Goal: Information Seeking & Learning: Learn about a topic

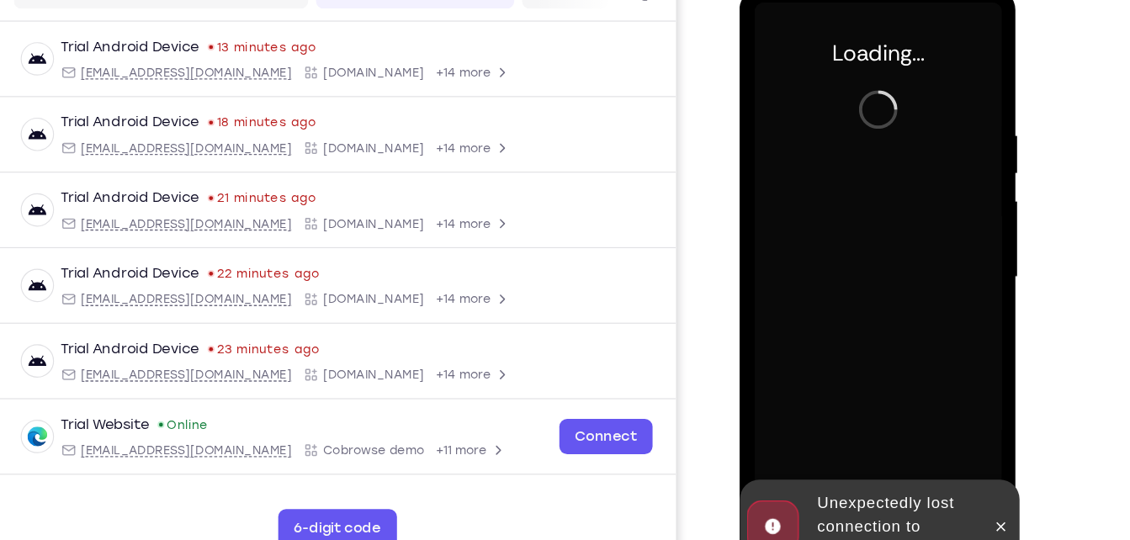
click at [875, 132] on div at bounding box center [858, 236] width 212 height 471
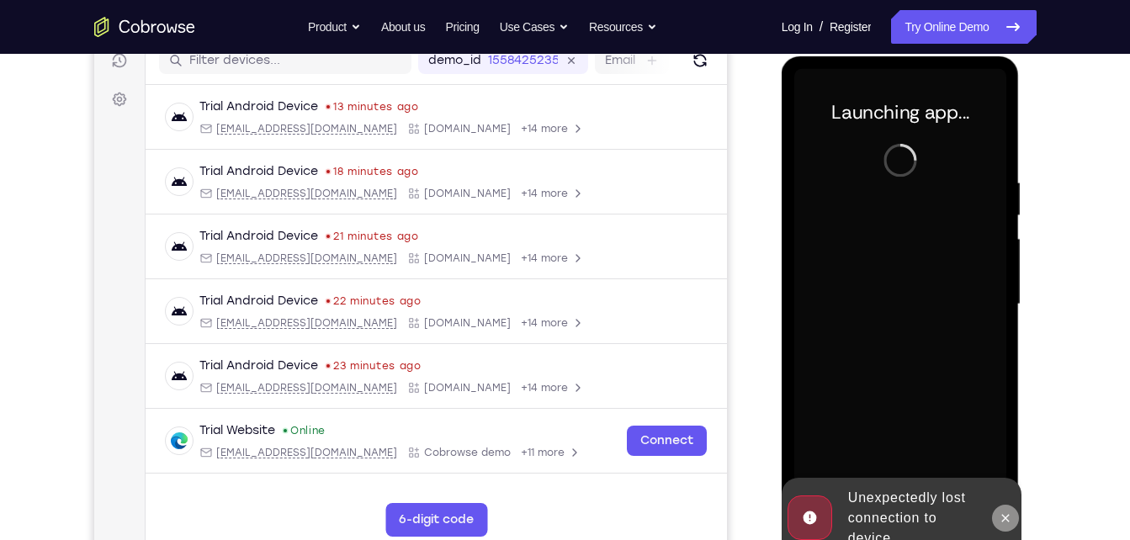
click at [1008, 514] on icon at bounding box center [1005, 518] width 13 height 13
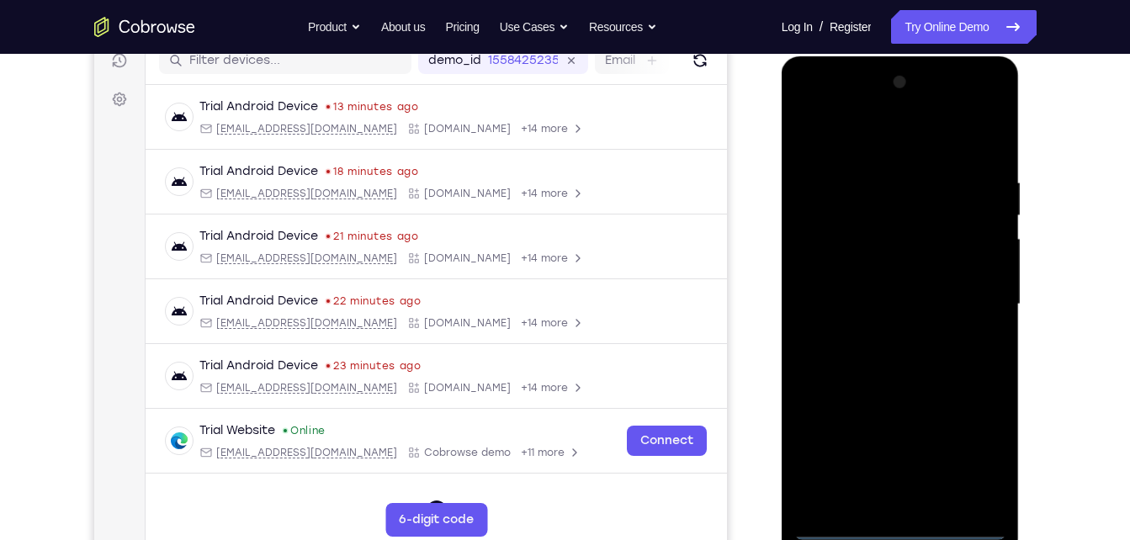
scroll to position [232, 0]
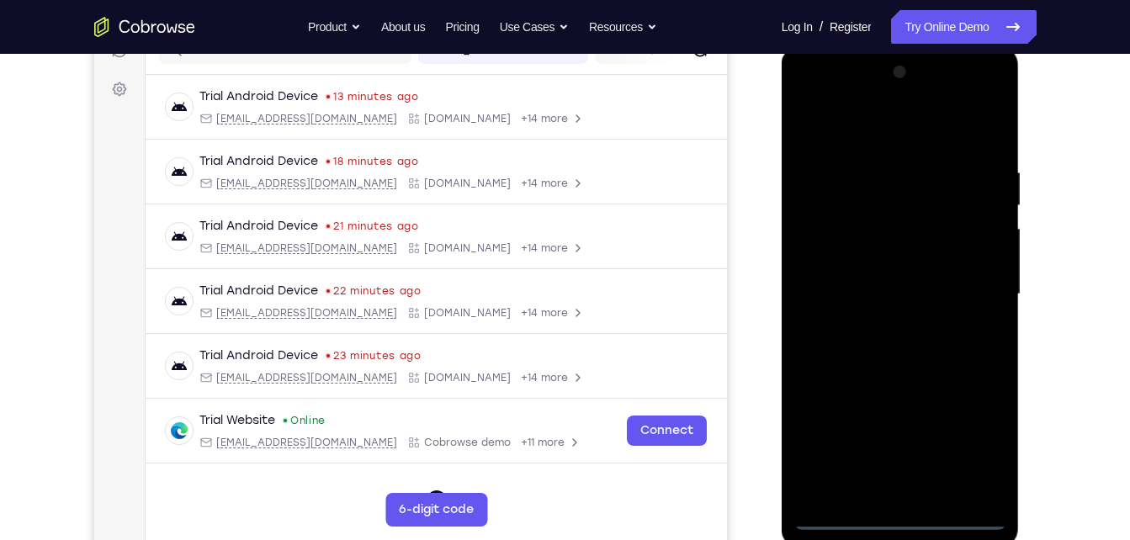
click at [901, 517] on div at bounding box center [901, 294] width 212 height 471
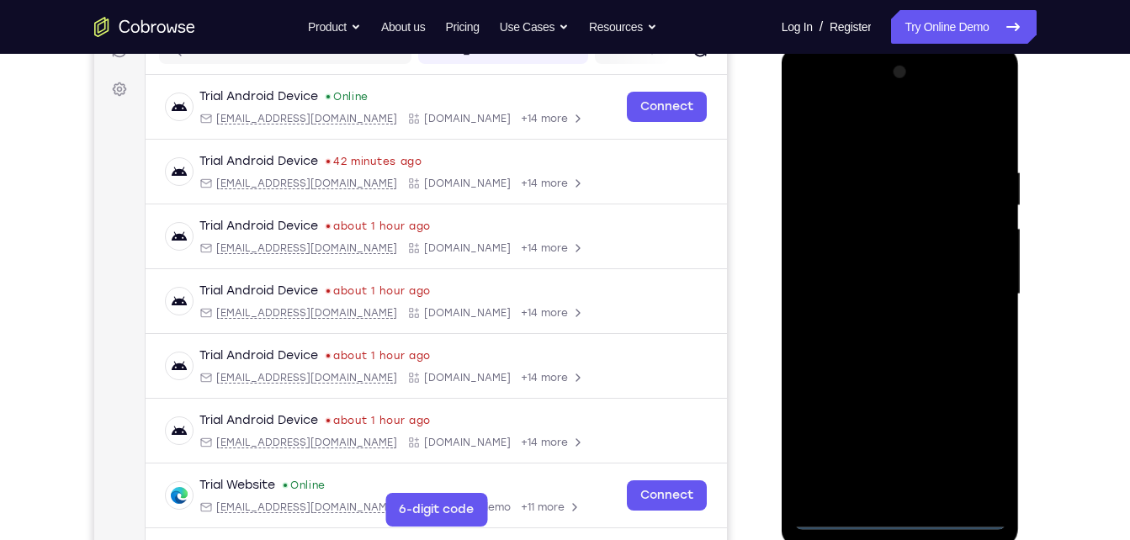
click at [977, 444] on div at bounding box center [901, 294] width 212 height 471
click at [818, 88] on div at bounding box center [901, 294] width 212 height 471
click at [822, 93] on div at bounding box center [901, 294] width 212 height 471
click at [965, 288] on div at bounding box center [901, 294] width 212 height 471
click at [885, 494] on div at bounding box center [901, 294] width 212 height 471
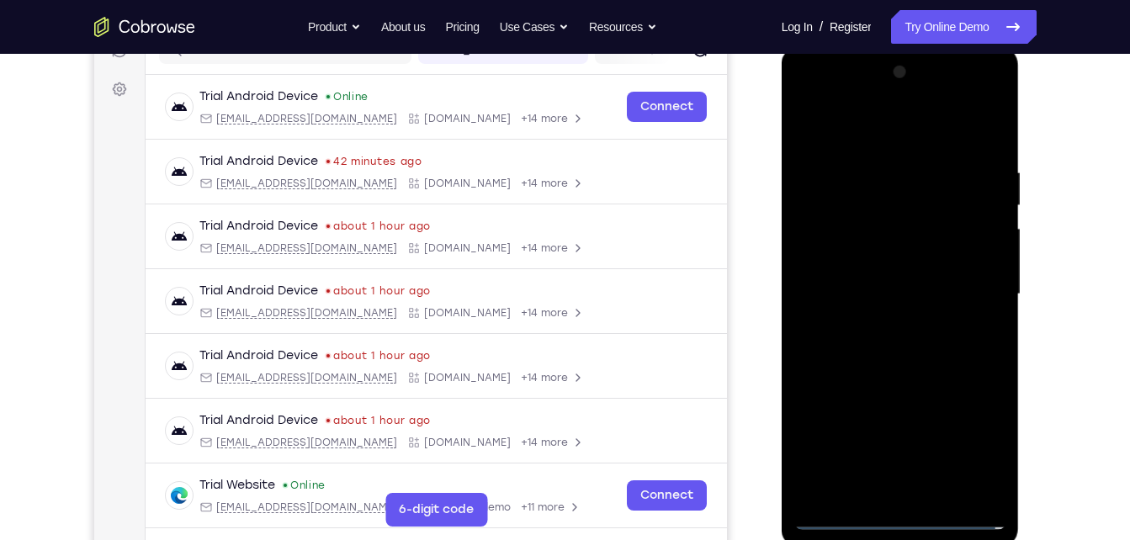
click at [923, 494] on div at bounding box center [901, 294] width 212 height 471
click at [896, 306] on div at bounding box center [901, 294] width 212 height 471
click at [810, 127] on div at bounding box center [901, 294] width 212 height 471
click at [965, 102] on div at bounding box center [901, 294] width 212 height 471
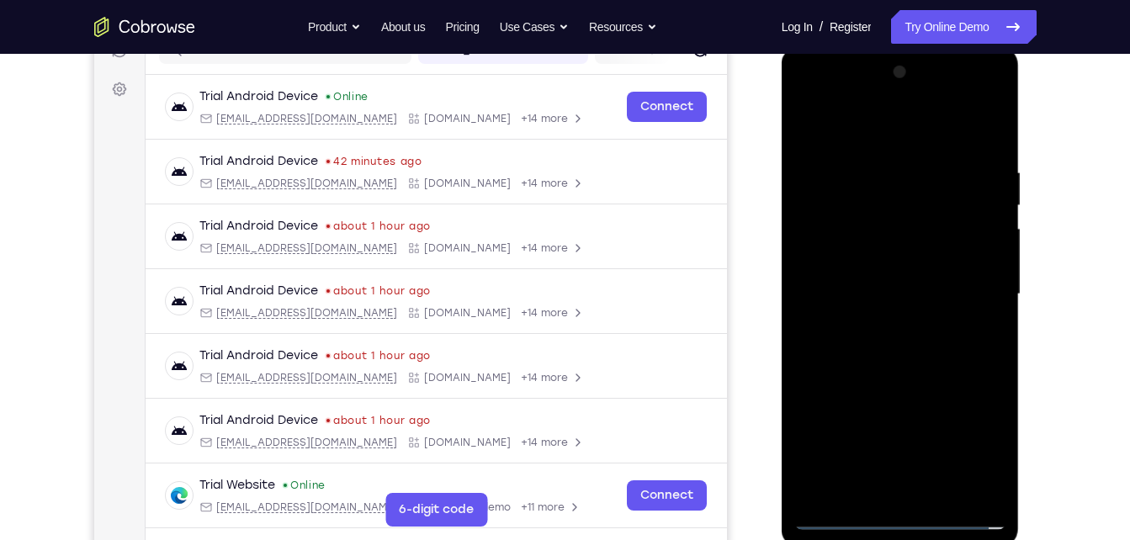
click at [821, 83] on div at bounding box center [901, 294] width 212 height 471
click at [830, 102] on div at bounding box center [901, 294] width 212 height 471
click at [972, 280] on div at bounding box center [901, 294] width 212 height 471
click at [924, 493] on div at bounding box center [901, 294] width 212 height 471
click at [885, 273] on div at bounding box center [901, 294] width 212 height 471
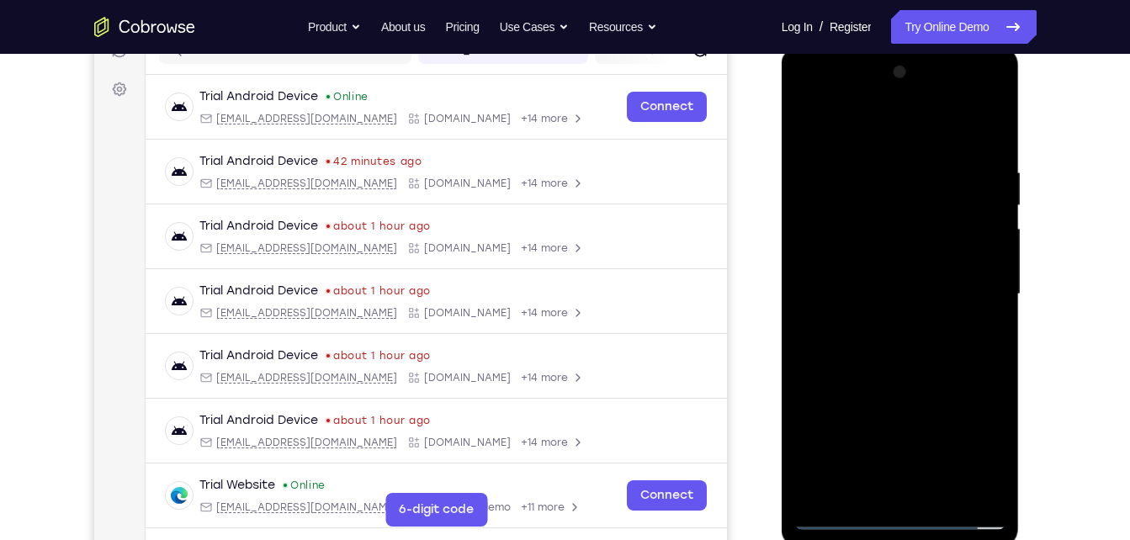
click at [891, 261] on div at bounding box center [901, 294] width 212 height 471
click at [879, 291] on div at bounding box center [901, 294] width 212 height 471
click at [941, 492] on div at bounding box center [901, 294] width 212 height 471
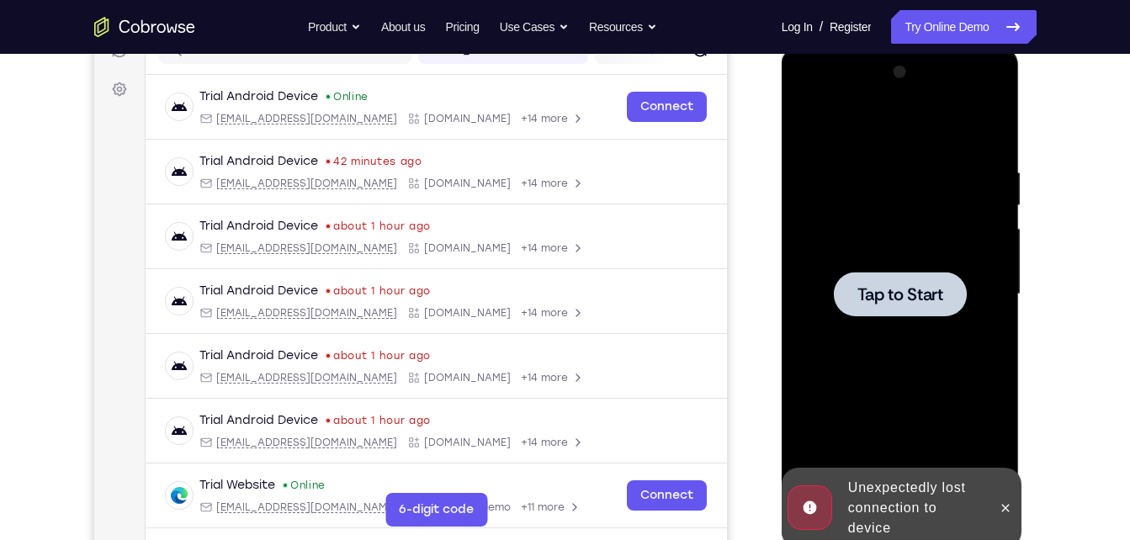
click at [911, 236] on div at bounding box center [901, 294] width 212 height 471
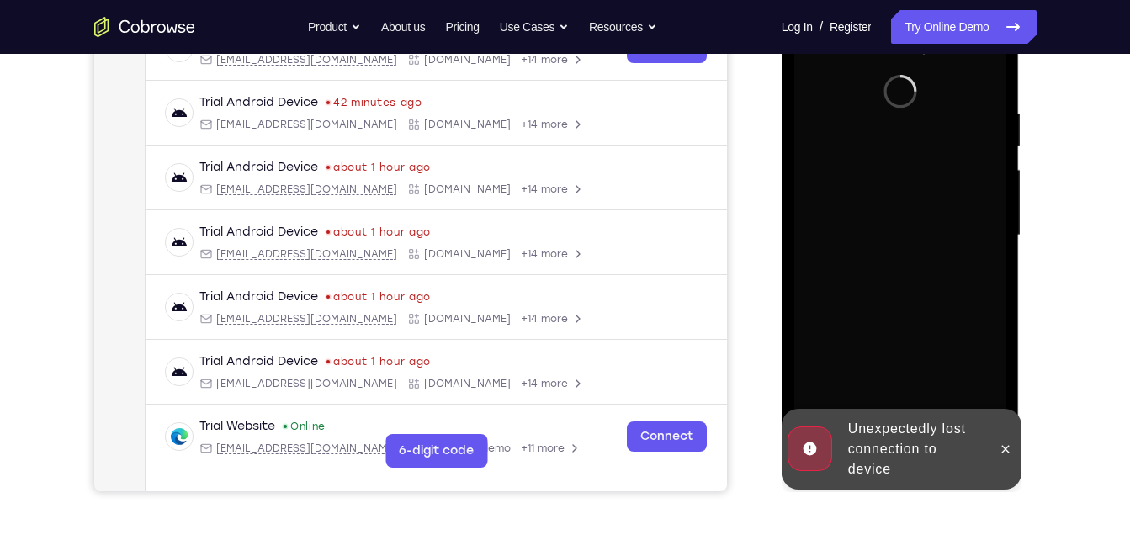
scroll to position [295, 0]
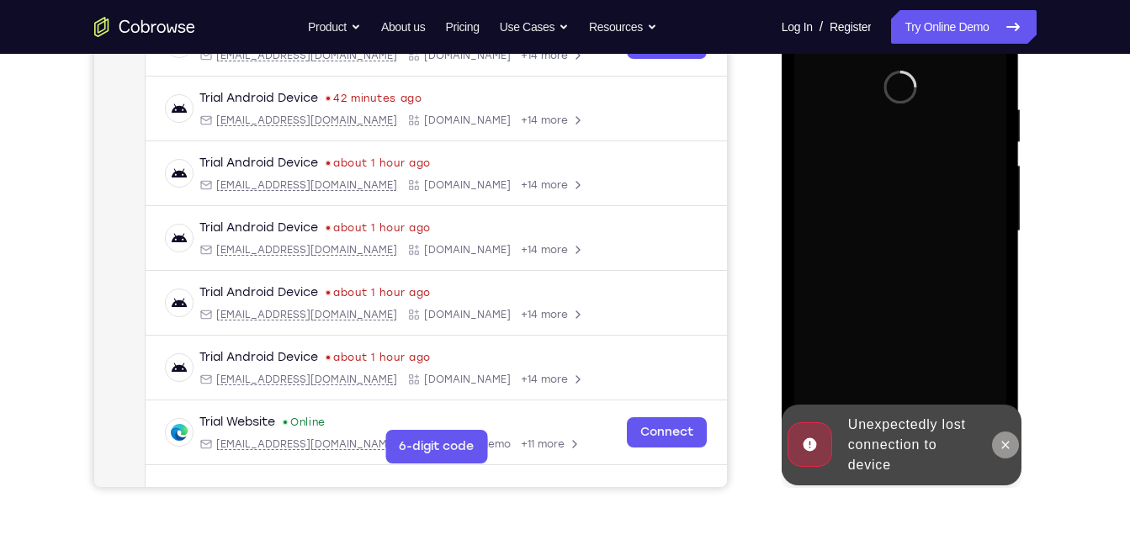
click at [1002, 440] on icon at bounding box center [1005, 445] width 13 height 13
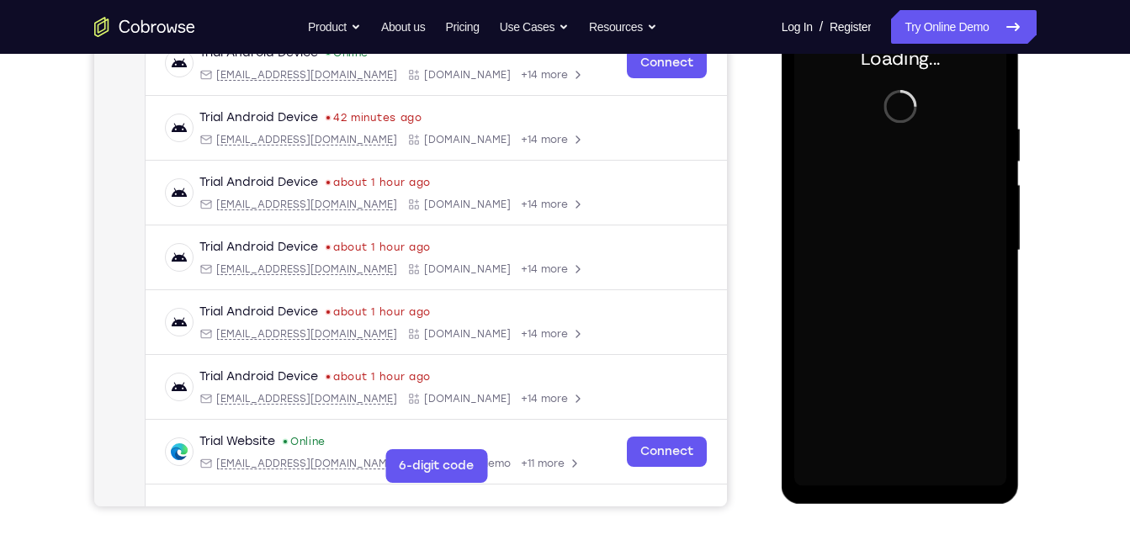
scroll to position [249, 0]
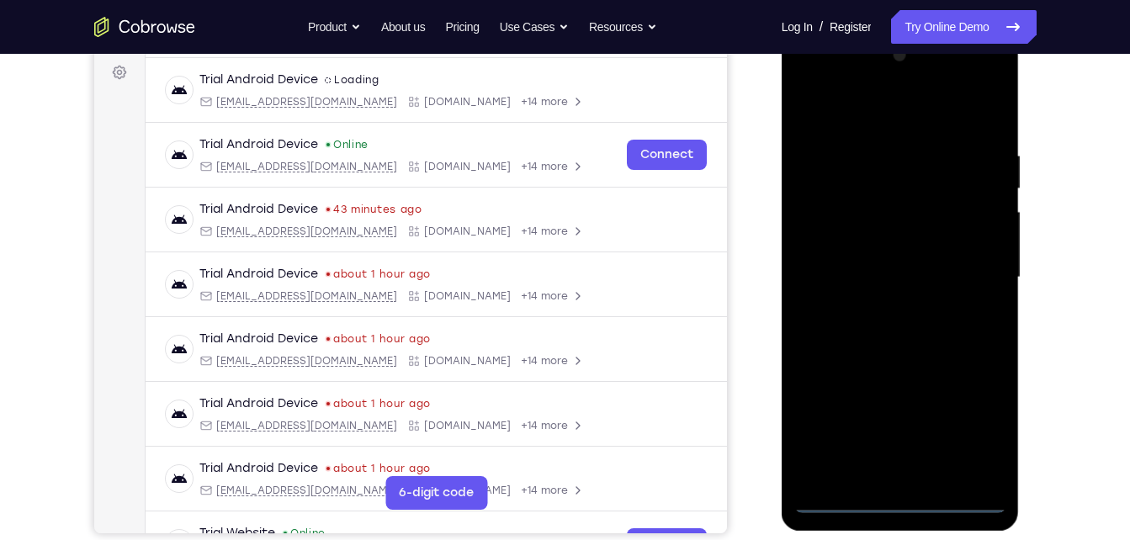
click at [912, 503] on div at bounding box center [901, 277] width 212 height 471
click at [968, 428] on div at bounding box center [901, 277] width 212 height 471
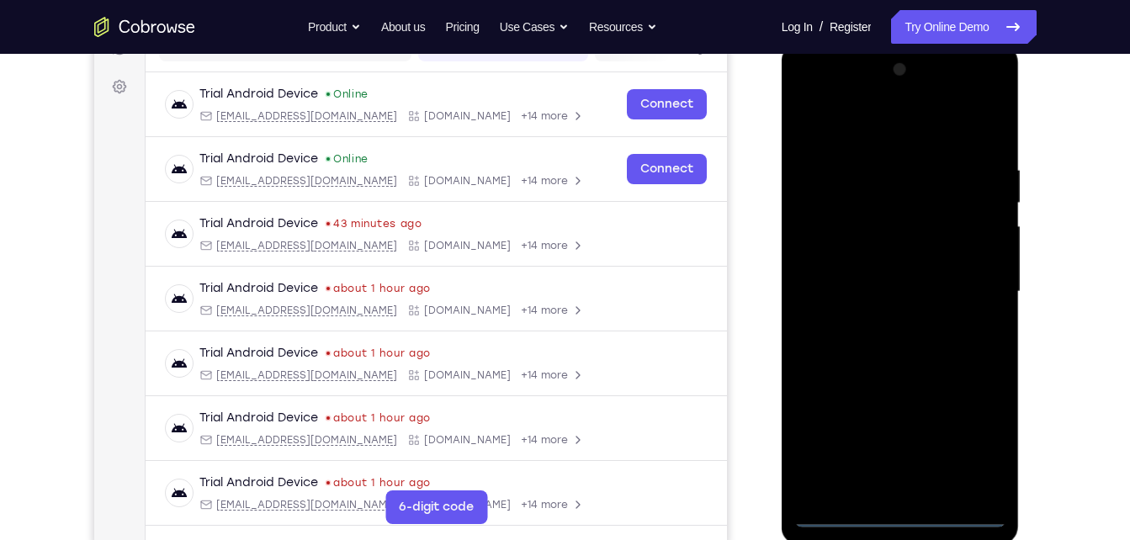
scroll to position [234, 0]
click at [971, 433] on div at bounding box center [901, 292] width 212 height 471
click at [830, 74] on div at bounding box center [901, 292] width 212 height 471
click at [840, 98] on div at bounding box center [901, 292] width 212 height 471
click at [979, 299] on div at bounding box center [901, 292] width 212 height 471
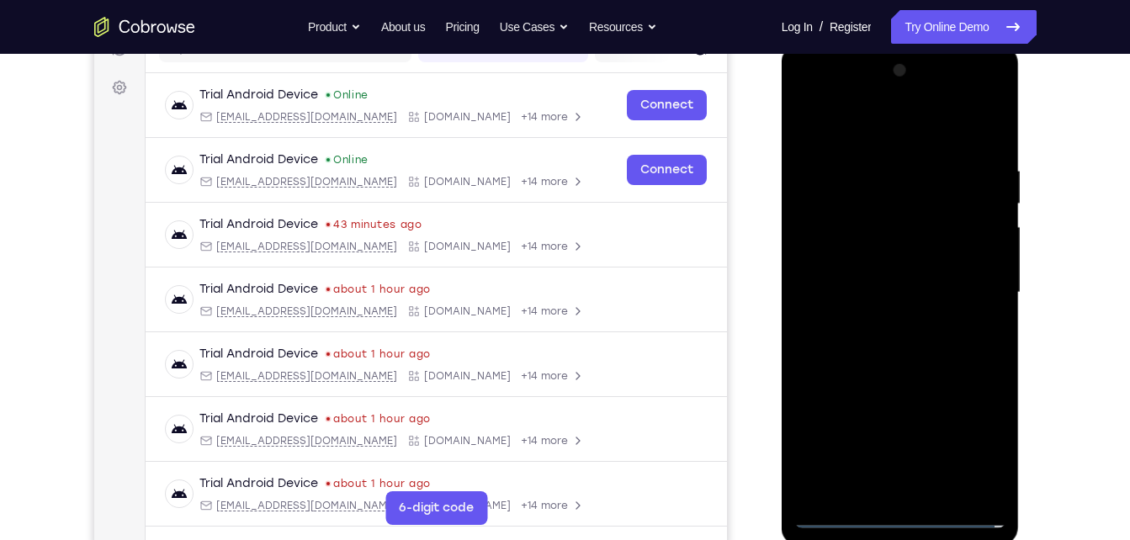
click at [964, 289] on div at bounding box center [901, 292] width 212 height 471
click at [885, 326] on div at bounding box center [901, 292] width 212 height 471
click at [875, 279] on div at bounding box center [901, 292] width 212 height 471
click at [890, 260] on div at bounding box center [901, 292] width 212 height 471
click at [871, 291] on div at bounding box center [901, 292] width 212 height 471
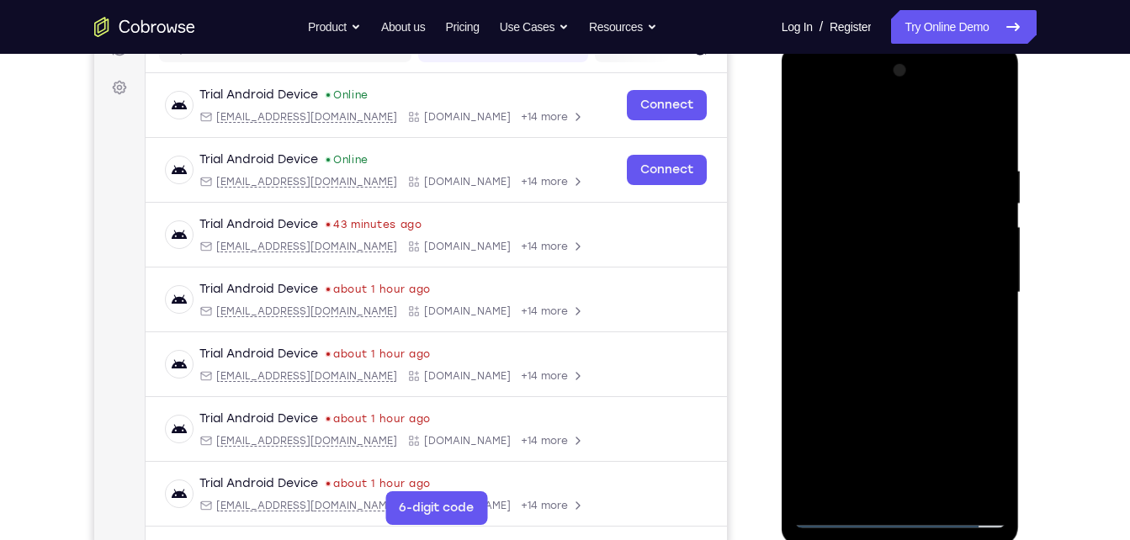
click at [948, 493] on div at bounding box center [901, 292] width 212 height 471
click at [886, 373] on div at bounding box center [901, 292] width 212 height 471
click at [942, 488] on div at bounding box center [901, 292] width 212 height 471
click at [899, 383] on div at bounding box center [901, 292] width 212 height 471
click at [939, 269] on div at bounding box center [901, 292] width 212 height 471
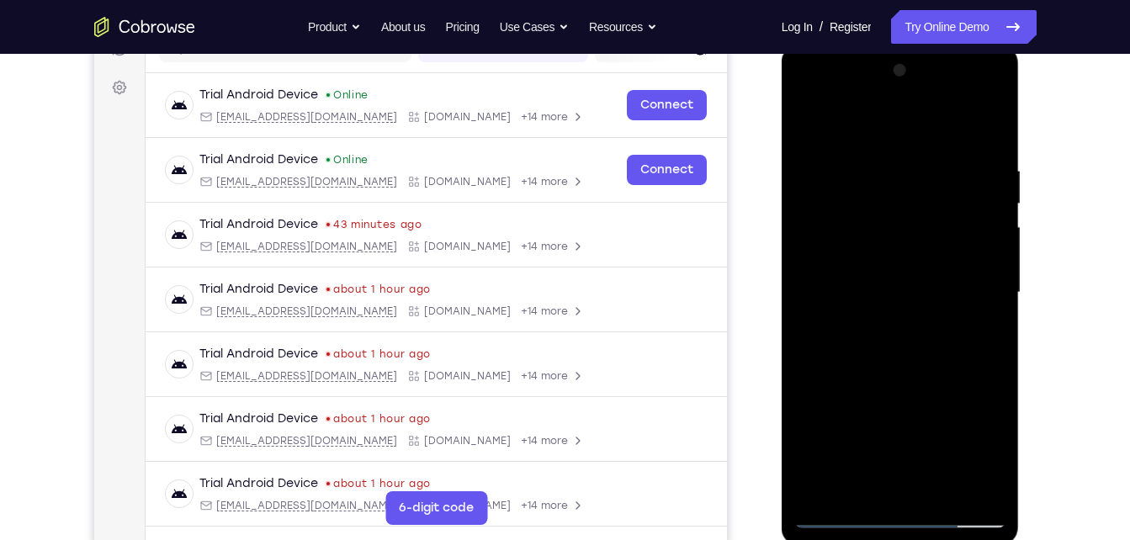
click at [986, 332] on div at bounding box center [901, 292] width 212 height 471
click at [984, 332] on div at bounding box center [901, 292] width 212 height 471
click at [807, 128] on div at bounding box center [901, 292] width 212 height 471
click at [837, 509] on div at bounding box center [901, 292] width 212 height 471
click at [844, 516] on div at bounding box center [901, 292] width 212 height 471
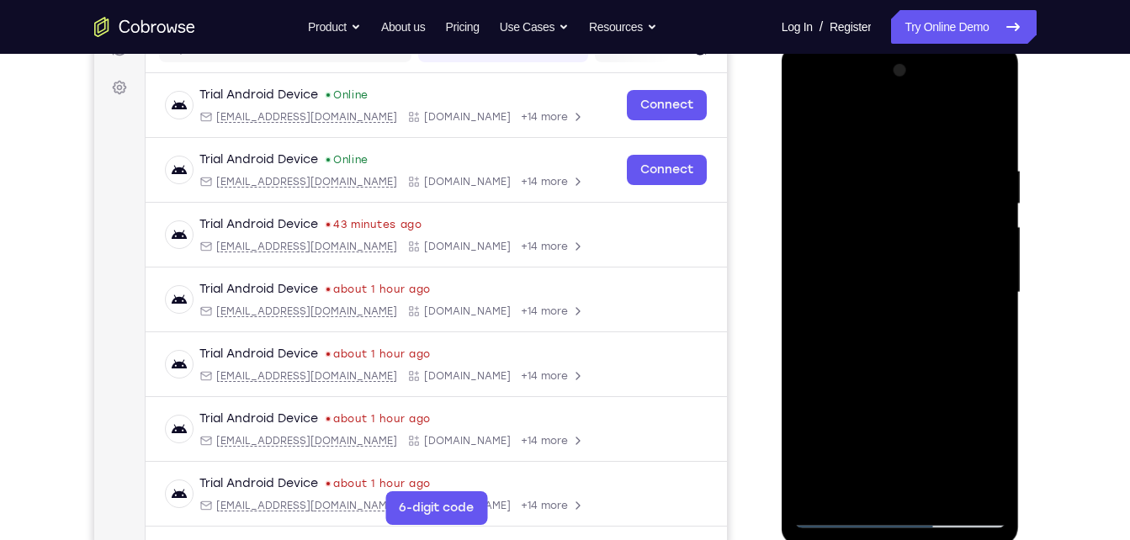
click at [814, 126] on div at bounding box center [901, 292] width 212 height 471
click at [891, 167] on div at bounding box center [901, 292] width 212 height 471
click at [986, 125] on div at bounding box center [901, 292] width 212 height 471
click at [933, 489] on div at bounding box center [901, 292] width 212 height 471
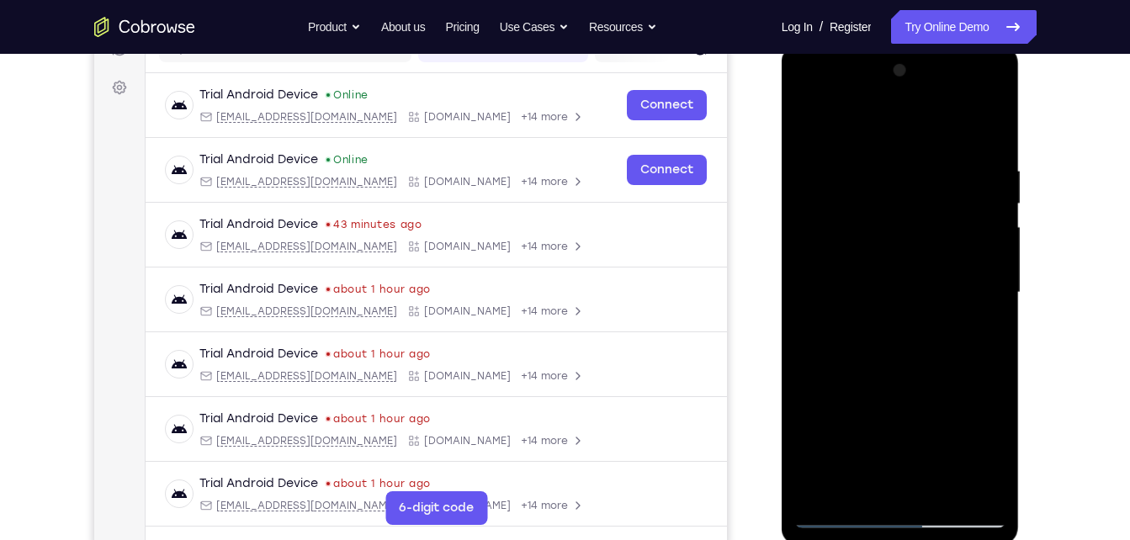
click at [832, 520] on div at bounding box center [901, 292] width 212 height 471
click at [831, 498] on div at bounding box center [901, 292] width 212 height 471
click at [937, 483] on div at bounding box center [901, 292] width 212 height 471
drag, startPoint x: 899, startPoint y: 310, endPoint x: 913, endPoint y: 271, distance: 41.3
click at [913, 271] on div at bounding box center [901, 292] width 212 height 471
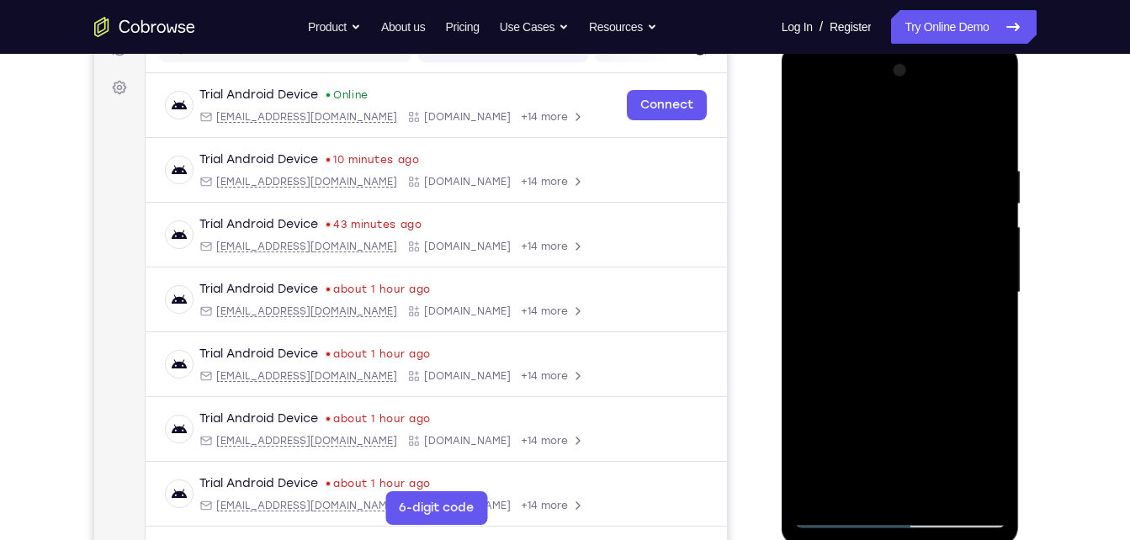
click at [880, 260] on div at bounding box center [901, 292] width 212 height 471
drag, startPoint x: 931, startPoint y: 261, endPoint x: 927, endPoint y: 322, distance: 60.7
click at [927, 322] on div at bounding box center [901, 292] width 212 height 471
click at [810, 116] on div at bounding box center [901, 292] width 212 height 471
drag, startPoint x: 938, startPoint y: 307, endPoint x: 910, endPoint y: 435, distance: 130.9
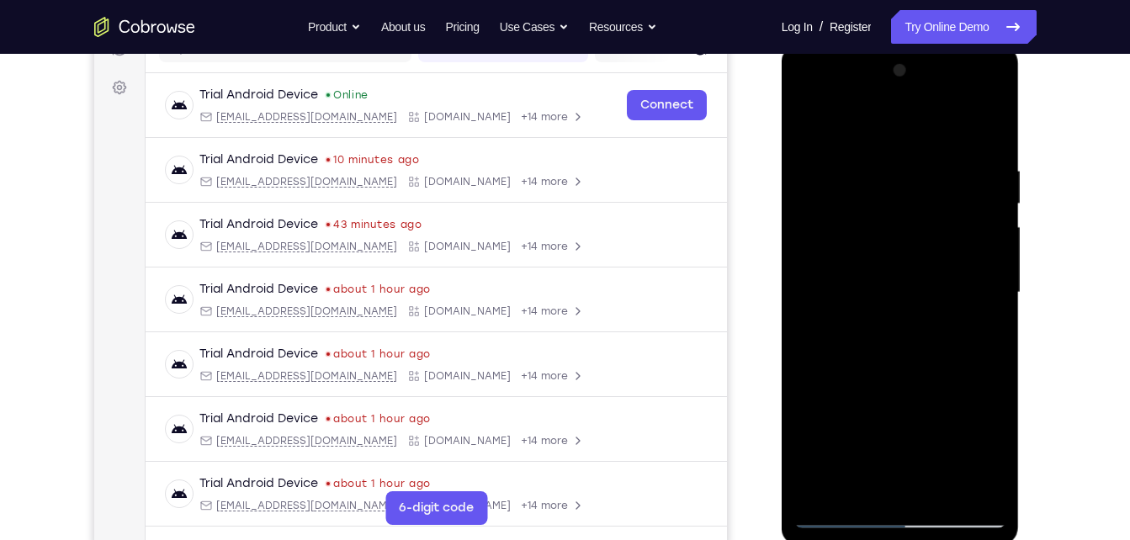
click at [910, 435] on div at bounding box center [901, 292] width 212 height 471
click at [934, 270] on div at bounding box center [901, 292] width 212 height 471
click at [988, 333] on div at bounding box center [901, 292] width 212 height 471
click at [816, 125] on div at bounding box center [901, 292] width 212 height 471
click at [867, 346] on div at bounding box center [901, 292] width 212 height 471
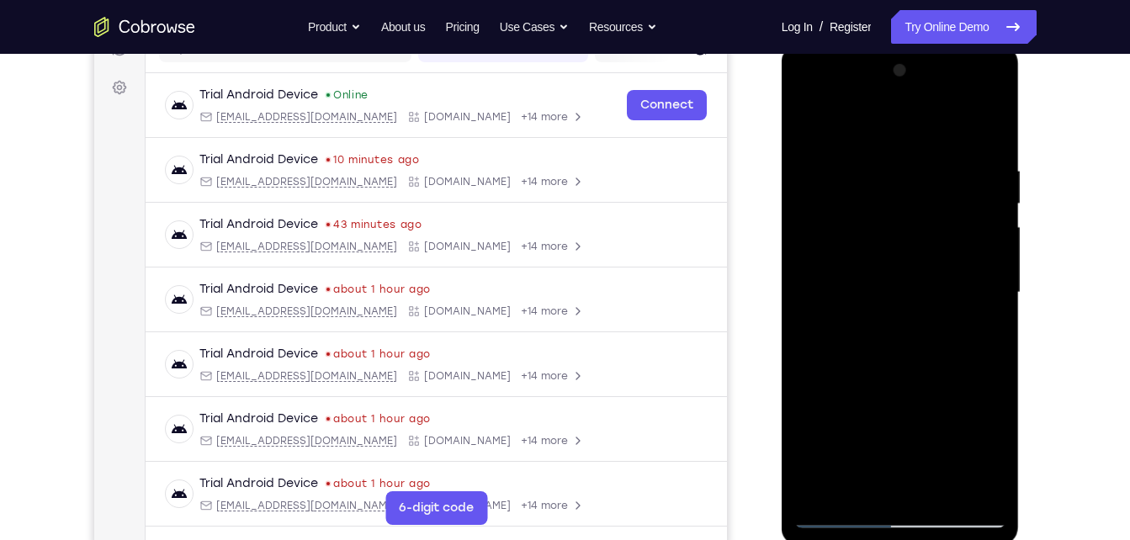
click at [879, 490] on div at bounding box center [901, 292] width 212 height 471
click at [852, 487] on div at bounding box center [901, 292] width 212 height 471
click at [858, 482] on div at bounding box center [901, 292] width 212 height 471
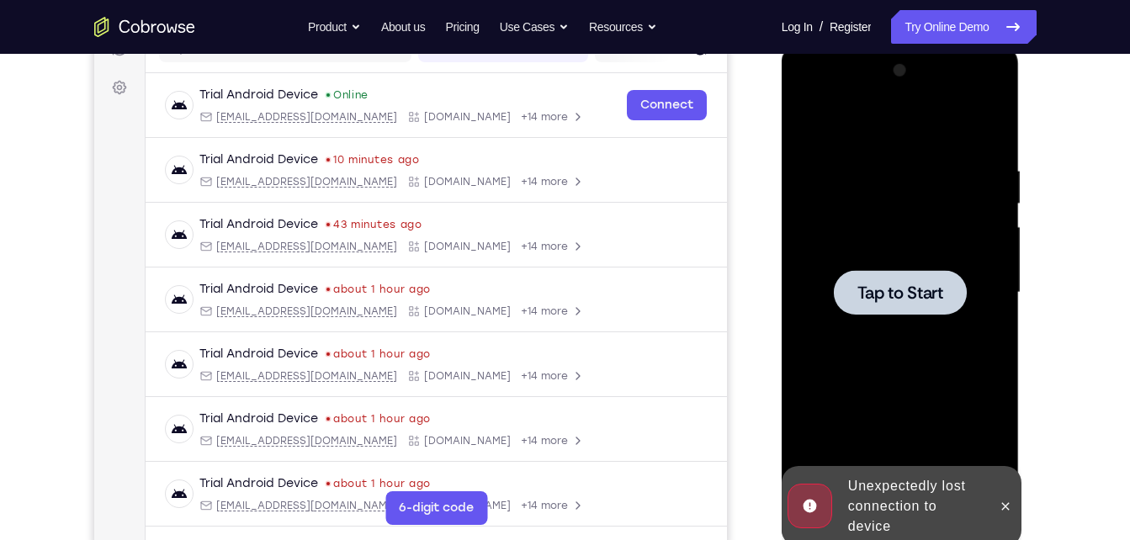
click at [913, 242] on div at bounding box center [901, 292] width 212 height 471
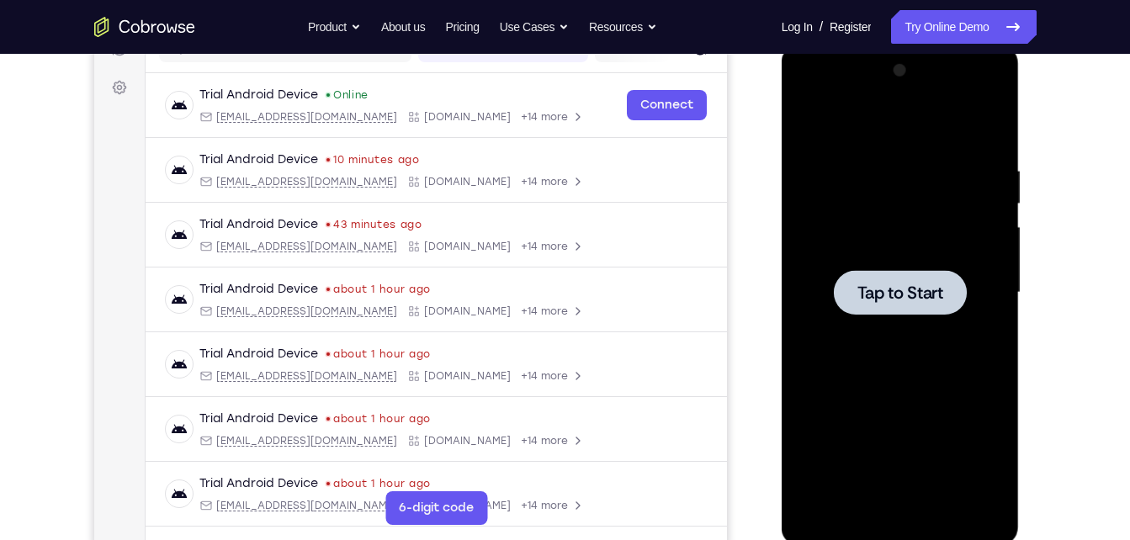
click at [854, 315] on div at bounding box center [901, 292] width 212 height 471
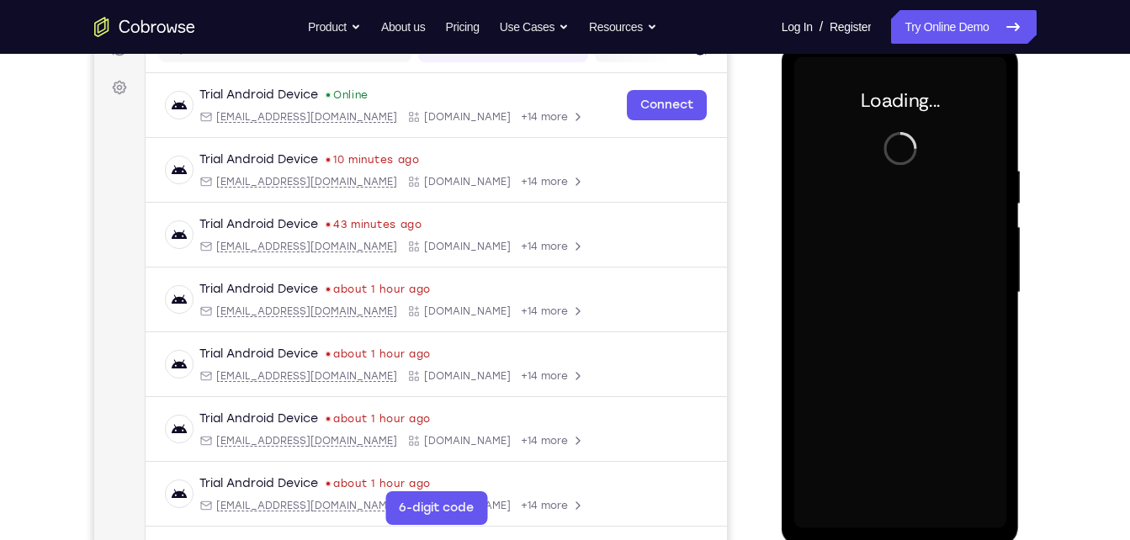
click at [854, 315] on div at bounding box center [901, 292] width 212 height 471
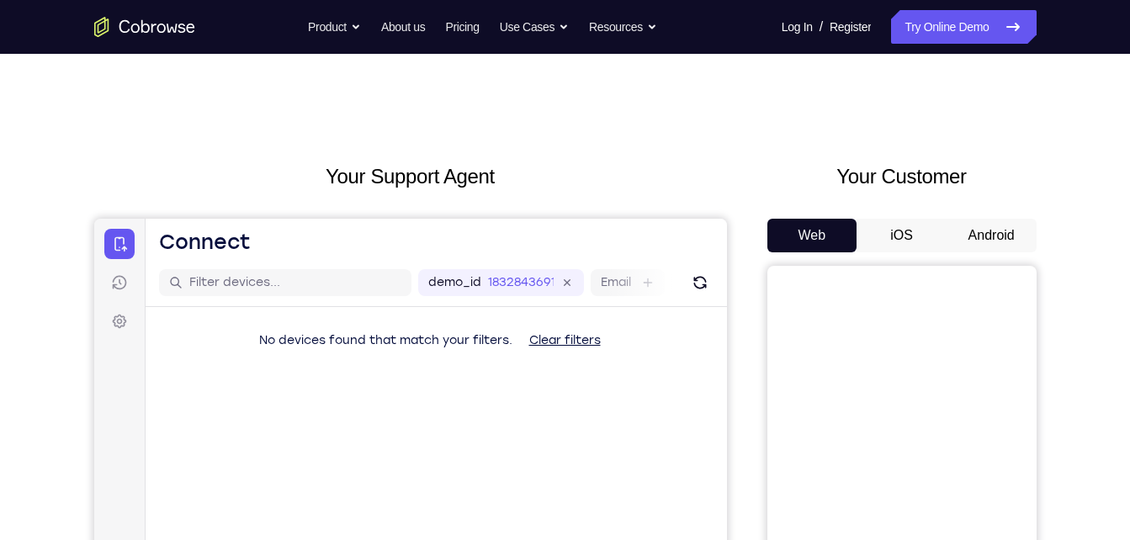
click at [990, 226] on button "Android" at bounding box center [992, 236] width 90 height 34
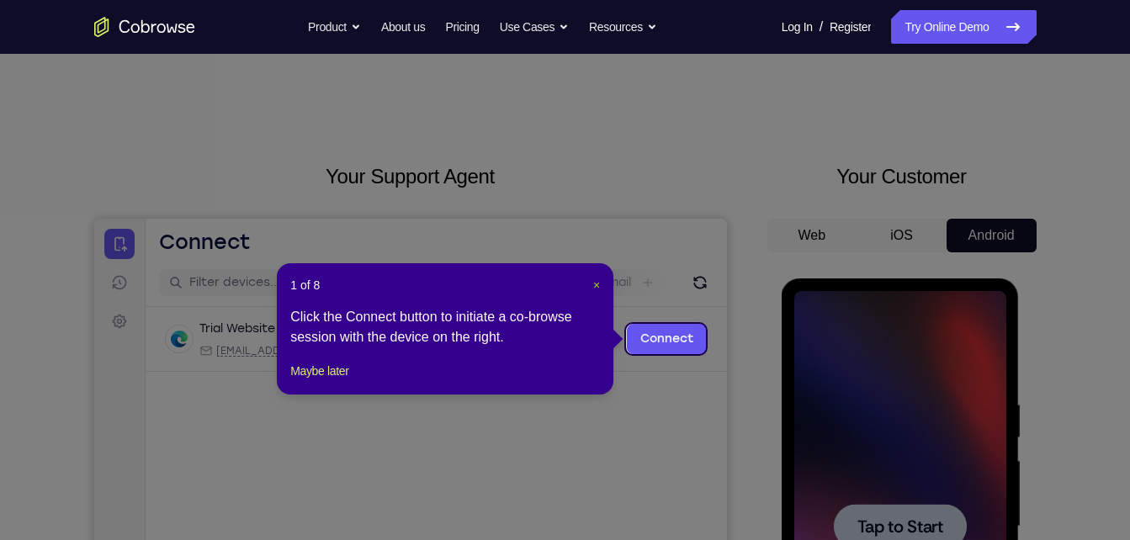
click at [597, 279] on span "×" at bounding box center [596, 285] width 7 height 13
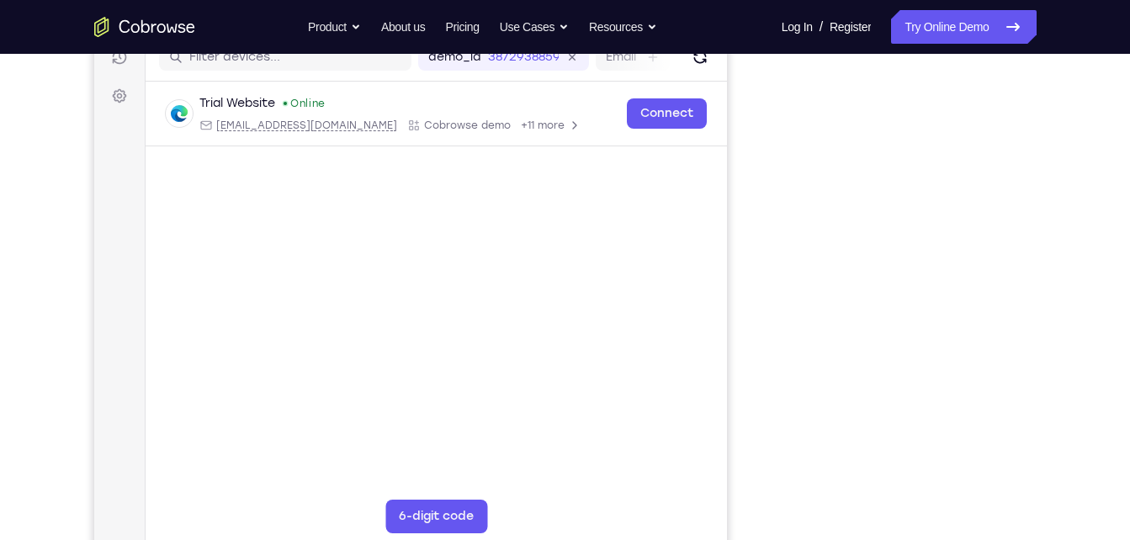
scroll to position [226, 0]
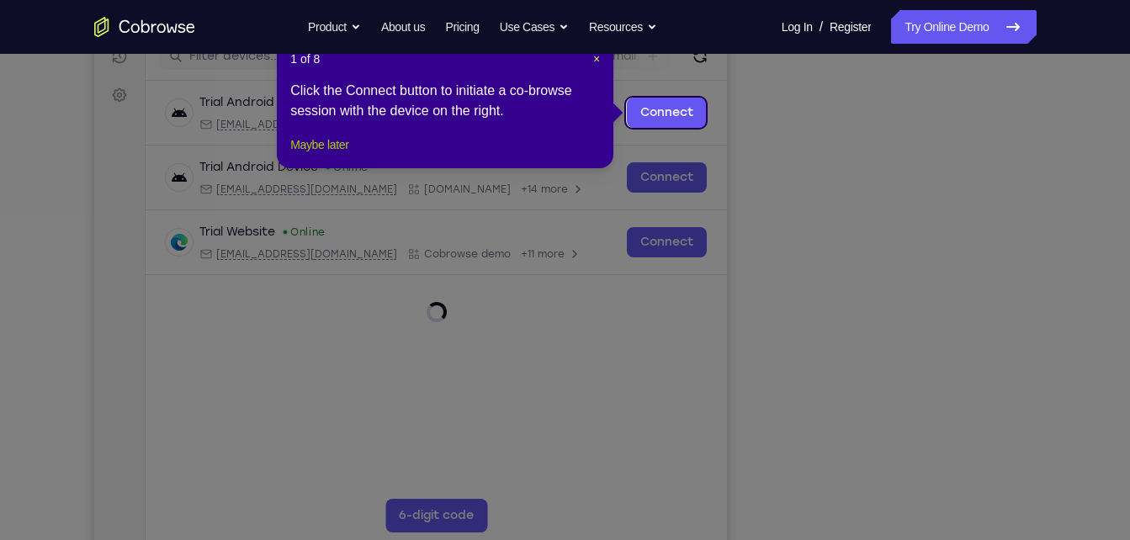
click at [341, 155] on button "Maybe later" at bounding box center [319, 145] width 58 height 20
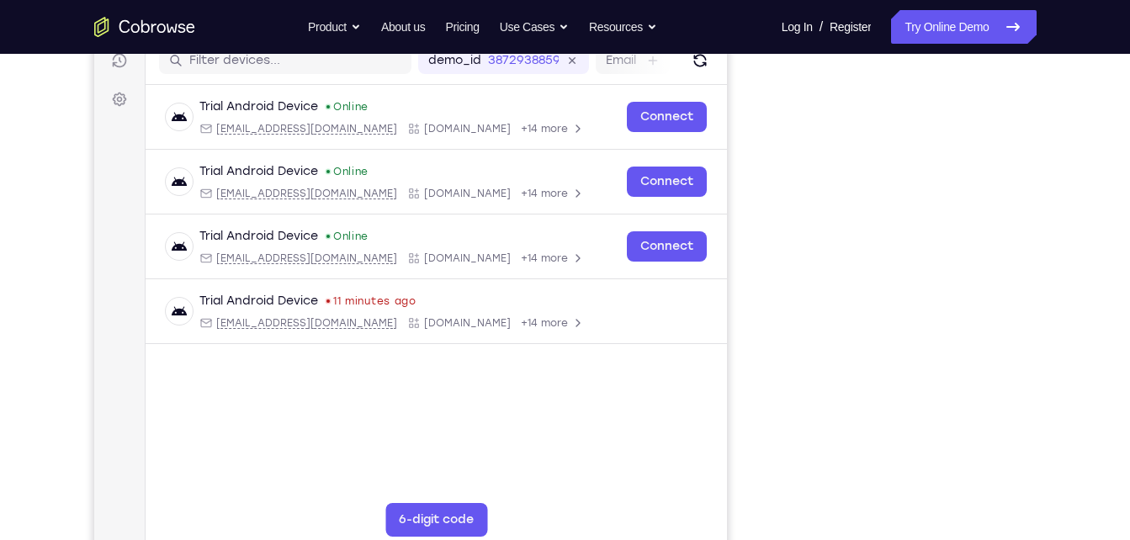
scroll to position [221, 0]
